Goal: Task Accomplishment & Management: Use online tool/utility

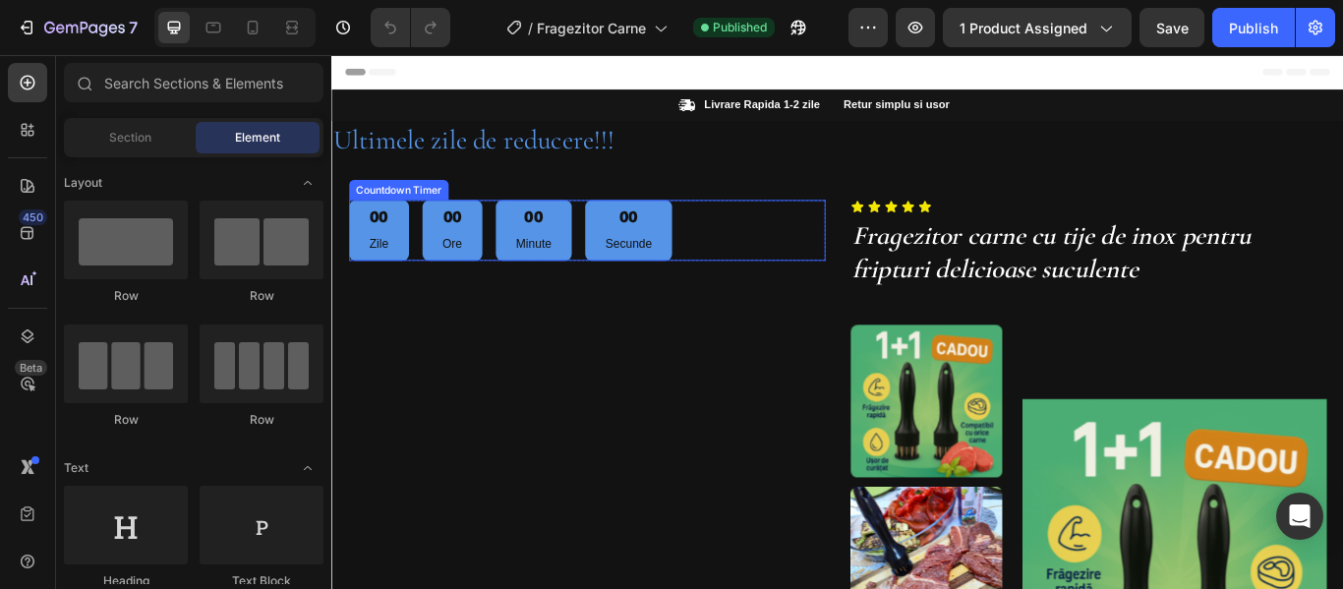
click at [686, 266] on p "Secunde" at bounding box center [677, 274] width 54 height 25
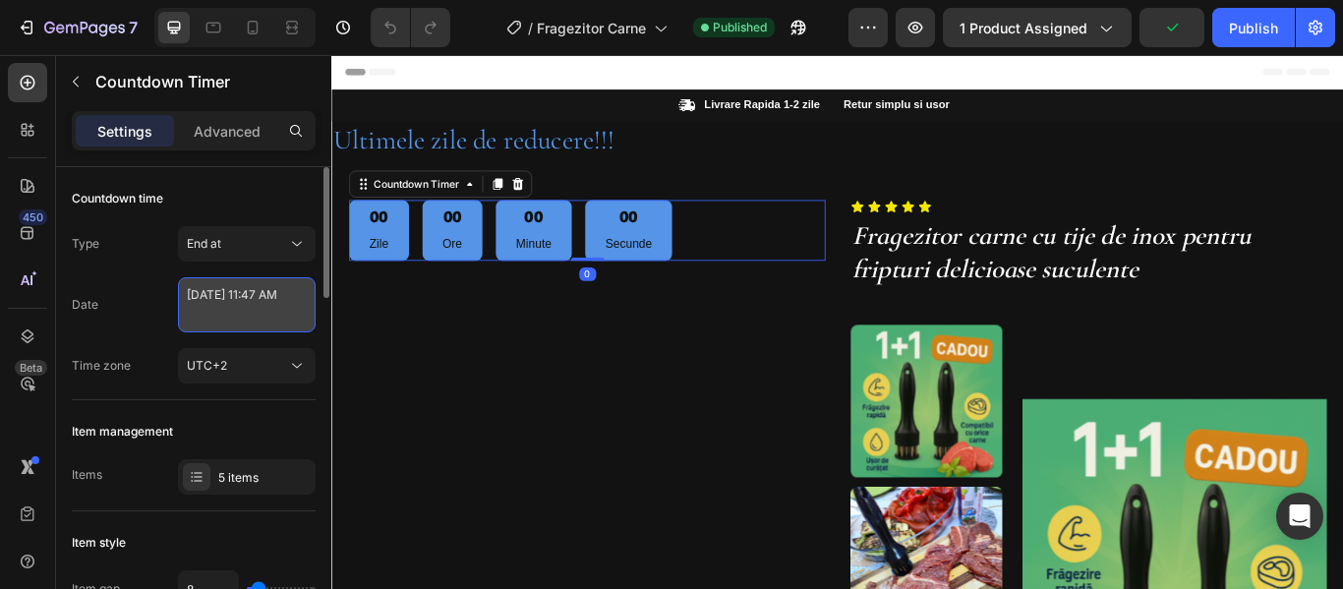
click at [261, 299] on textarea "[DATE] 11:47 AM" at bounding box center [247, 304] width 138 height 55
select select "11"
select select "47"
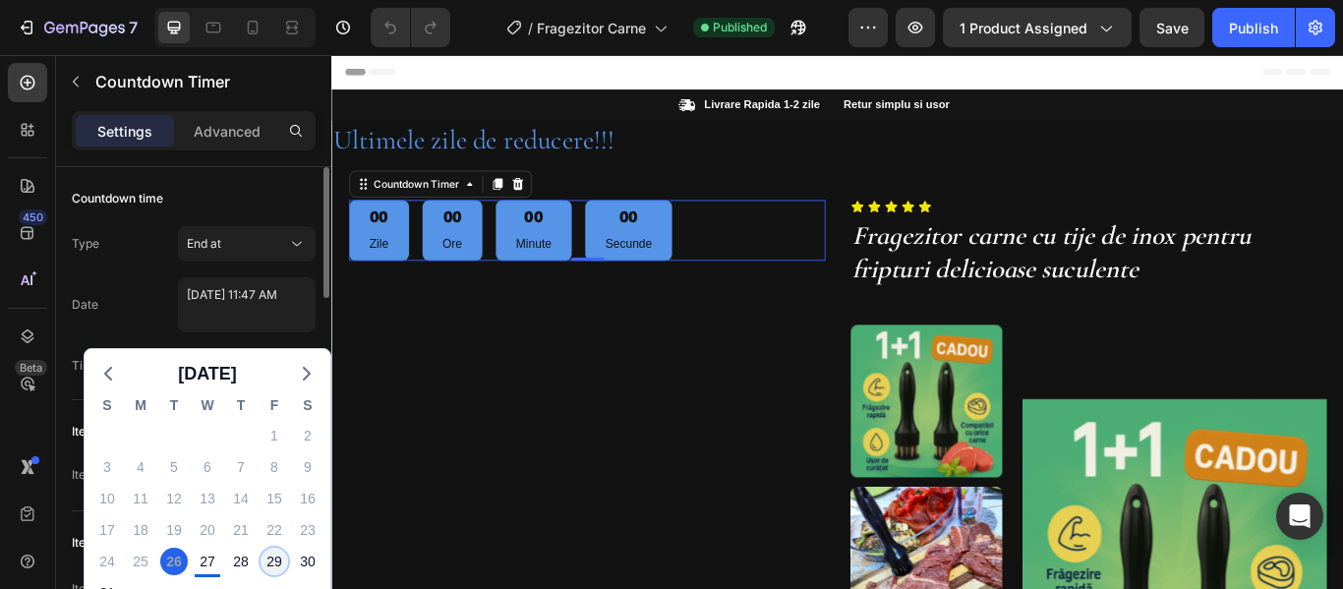
click at [262, 569] on div "29" at bounding box center [275, 562] width 28 height 28
type textarea "[DATE] 11:47 AM"
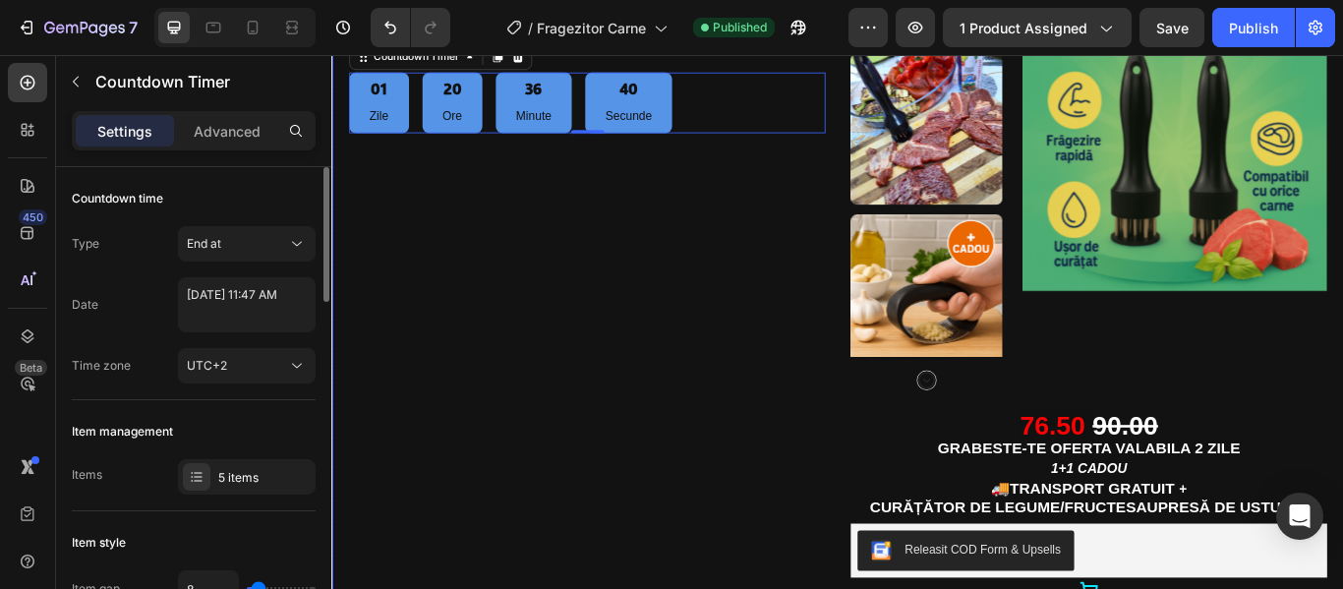
scroll to position [492, 0]
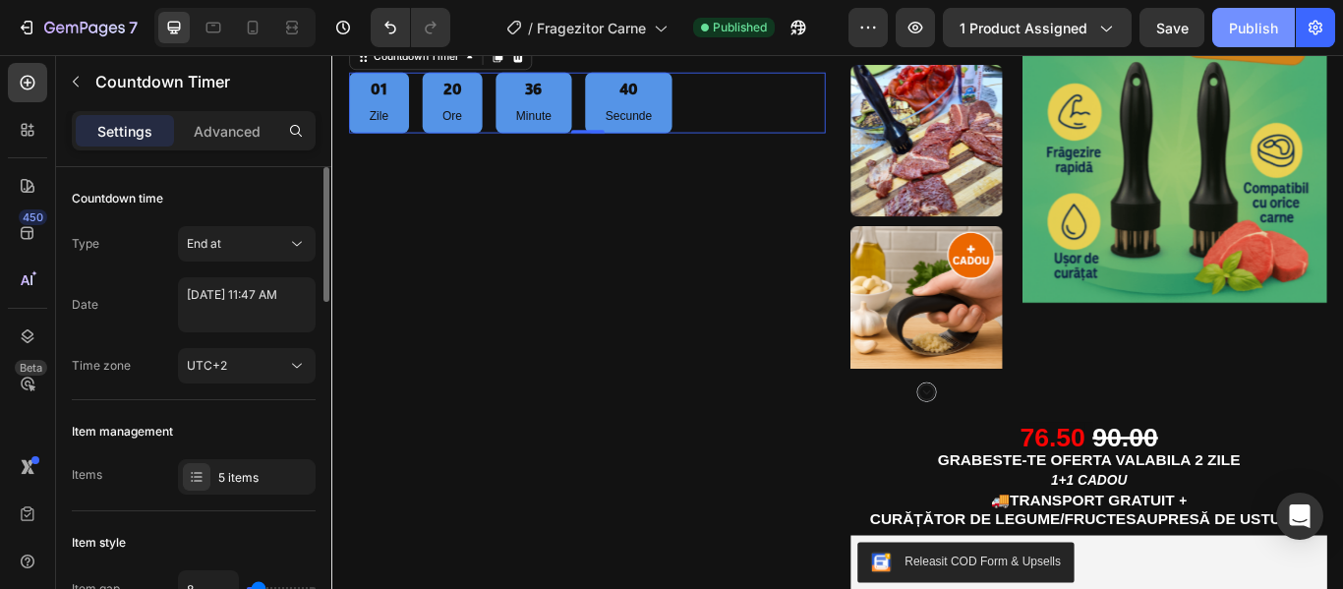
click at [1236, 22] on div "Publish" at bounding box center [1253, 28] width 49 height 21
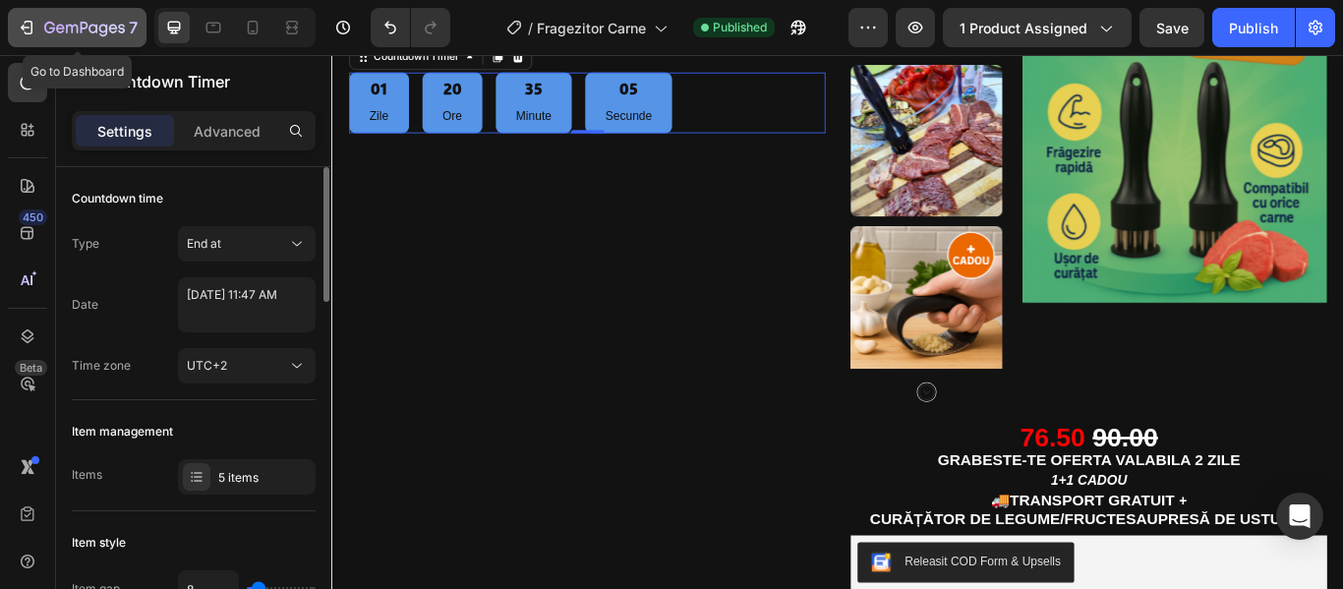
click at [43, 20] on div "7" at bounding box center [77, 28] width 121 height 24
